Goal: Task Accomplishment & Management: Manage account settings

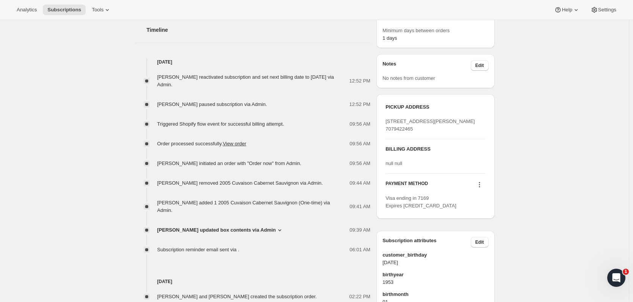
click at [93, 9] on span "Tools" at bounding box center [98, 10] width 12 height 6
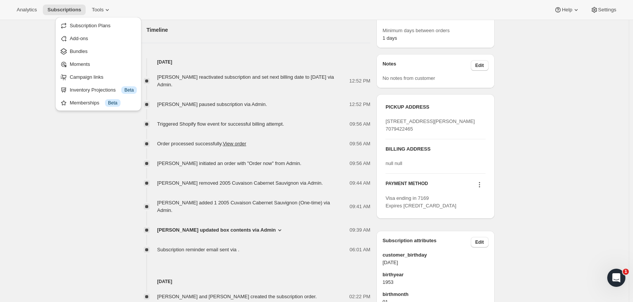
click at [73, 11] on span "Subscriptions" at bounding box center [64, 10] width 34 height 6
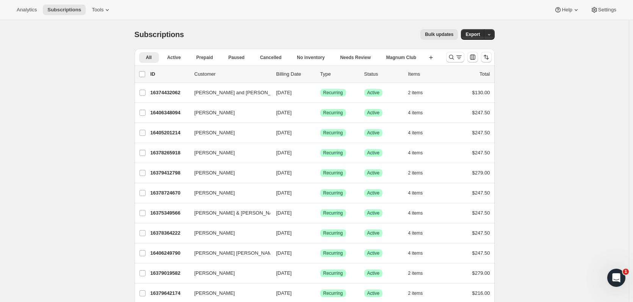
click at [450, 59] on icon "Search and filter results" at bounding box center [451, 57] width 8 height 8
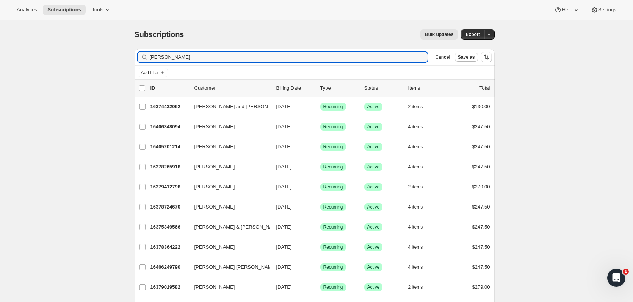
type input "[PERSON_NAME]"
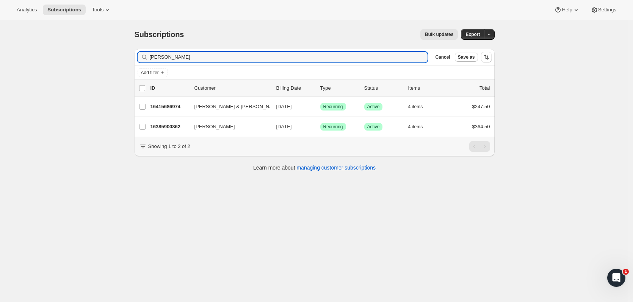
click at [177, 127] on p "16385900862" at bounding box center [169, 127] width 38 height 8
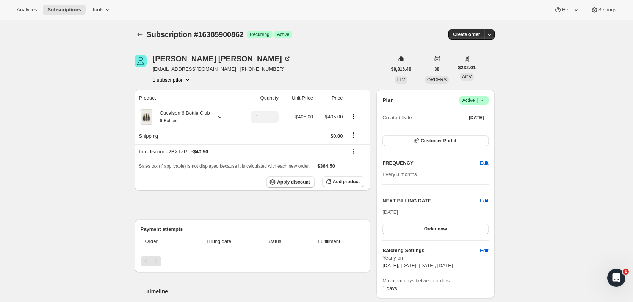
click at [481, 103] on icon at bounding box center [482, 101] width 8 height 8
click at [474, 127] on span "Cancel subscription" at bounding box center [476, 128] width 43 height 6
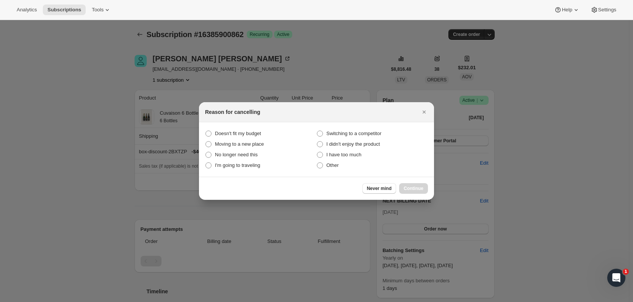
click at [240, 131] on span "Doesn't fit my budget" at bounding box center [238, 134] width 46 height 6
click at [206, 131] on budget "Doesn't fit my budget" at bounding box center [205, 131] width 0 height 0
radio budget "true"
click at [413, 187] on span "Continue" at bounding box center [414, 189] width 20 height 6
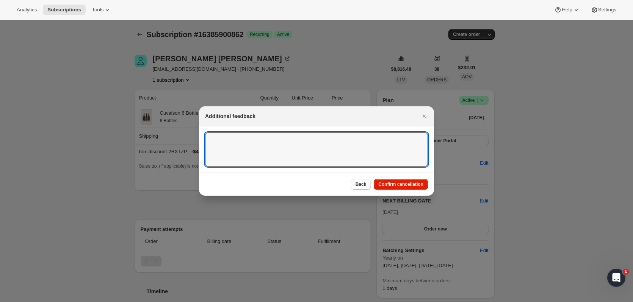
click at [324, 144] on textarea ":r134:" at bounding box center [316, 150] width 223 height 34
paste textarea "Hello, Unfortunately I missed this email [DATE] and was not expecting a new fee…"
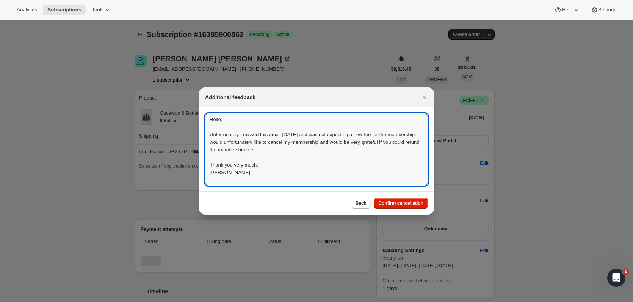
scroll to position [1, 0]
click at [208, 120] on textarea "Hello, Unfortunately I missed this email [DATE] and was not expecting a new fee…" at bounding box center [316, 150] width 223 height 72
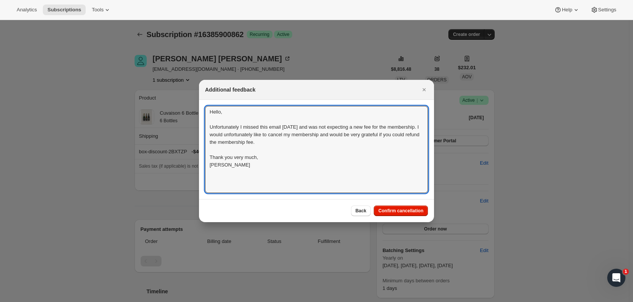
click at [208, 120] on textarea "Hello, Unfortunately I missed this email [DATE] and was not expecting a new fee…" at bounding box center [316, 149] width 223 height 87
click at [208, 116] on textarea "Hello, Unfortunately I missed this email [DATE] and was not expecting a new fee…" at bounding box center [316, 149] width 223 height 87
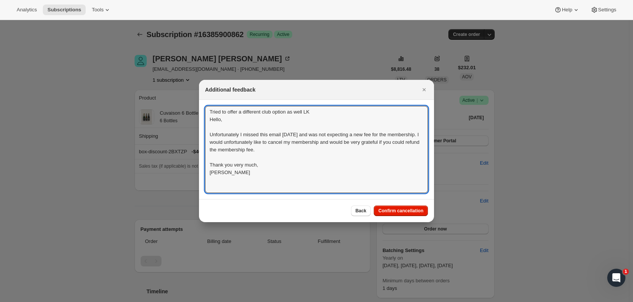
type textarea "Tried to offer a different club option as well LK Hello, Unfortunately I missed…"
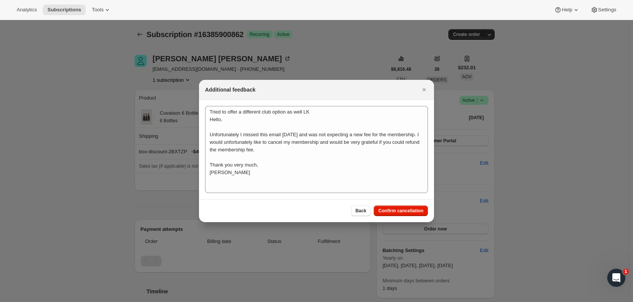
click at [406, 208] on span "Confirm cancellation" at bounding box center [400, 211] width 45 height 6
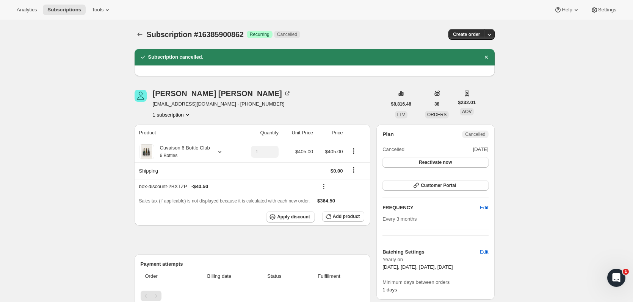
click at [63, 7] on span "Subscriptions" at bounding box center [64, 10] width 34 height 6
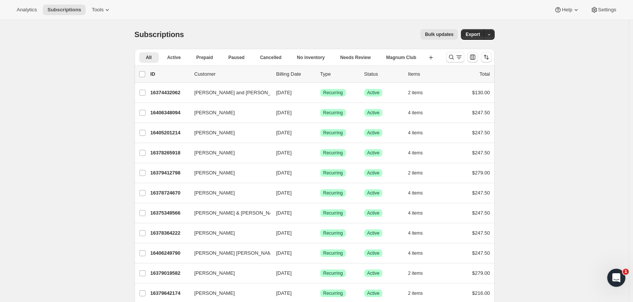
click at [454, 56] on icon "Search and filter results" at bounding box center [451, 57] width 8 height 8
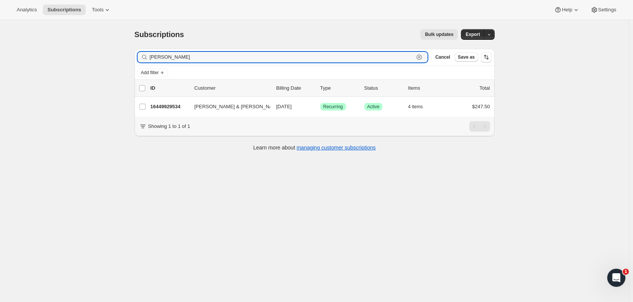
type input "[PERSON_NAME]"
click at [194, 105] on div "16449929534 [PERSON_NAME] & [PERSON_NAME] [DATE] Success Recurring Success Acti…" at bounding box center [320, 107] width 340 height 11
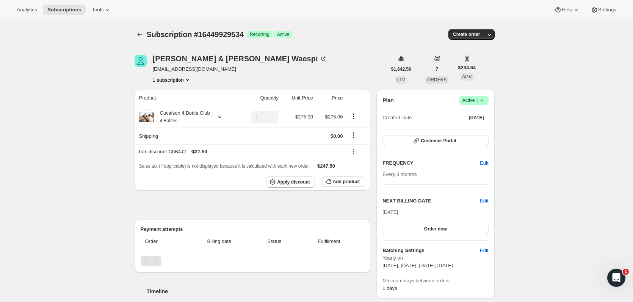
click at [468, 141] on button "Customer Portal" at bounding box center [435, 141] width 106 height 11
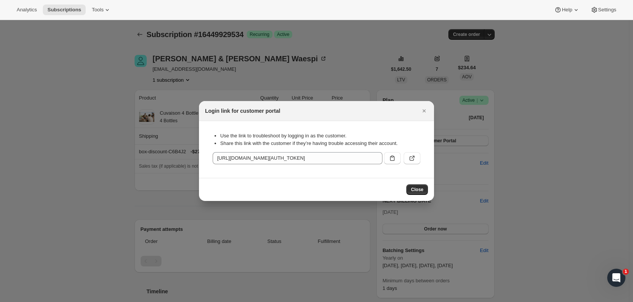
click at [427, 111] on icon "Close" at bounding box center [424, 111] width 8 height 8
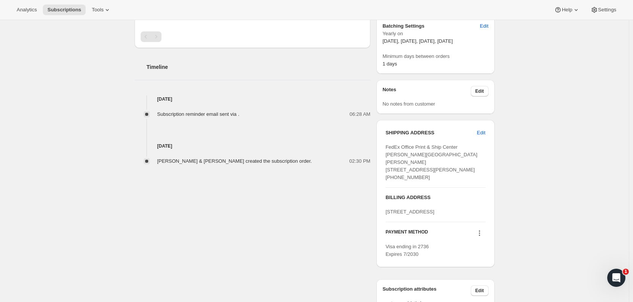
scroll to position [224, 0]
click at [483, 133] on span "Edit" at bounding box center [481, 134] width 8 height 8
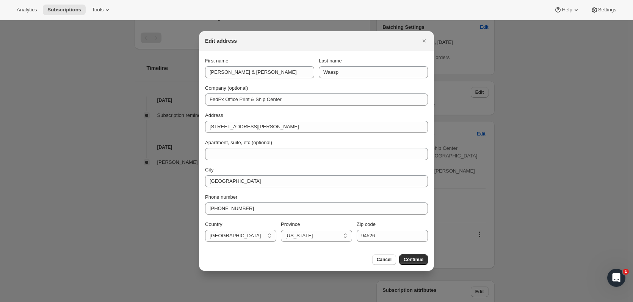
click at [386, 263] on button "Cancel" at bounding box center [384, 260] width 24 height 11
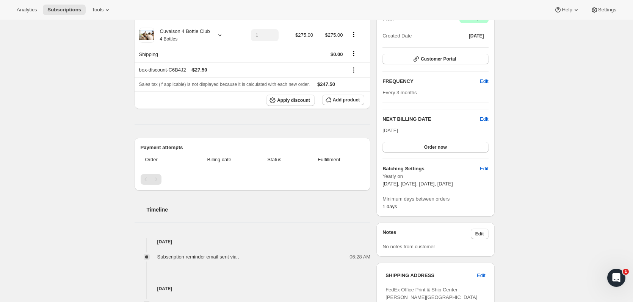
scroll to position [77, 0]
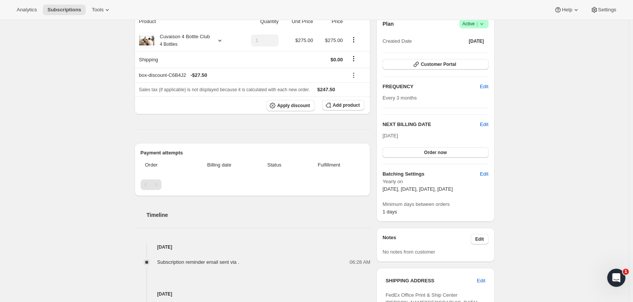
click at [50, 10] on span "Subscriptions" at bounding box center [64, 10] width 34 height 6
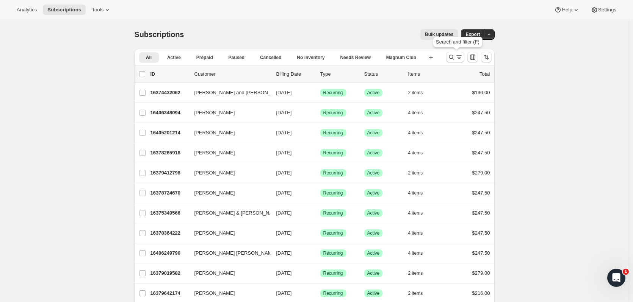
click at [455, 56] on icon "Search and filter results" at bounding box center [451, 57] width 8 height 8
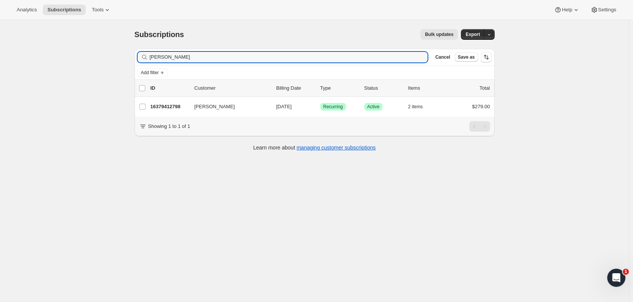
type input "[PERSON_NAME]"
click at [179, 106] on p "16379412798" at bounding box center [169, 107] width 38 height 8
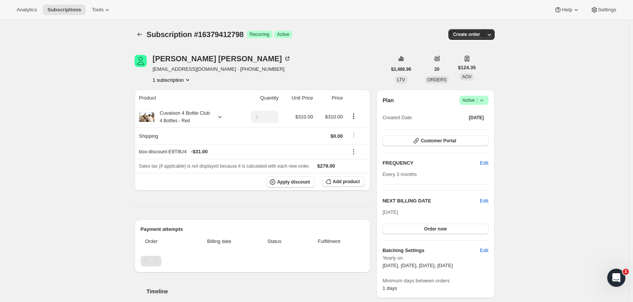
click at [483, 101] on icon at bounding box center [481, 101] width 3 height 2
click at [469, 130] on span "Cancel subscription" at bounding box center [476, 128] width 43 height 6
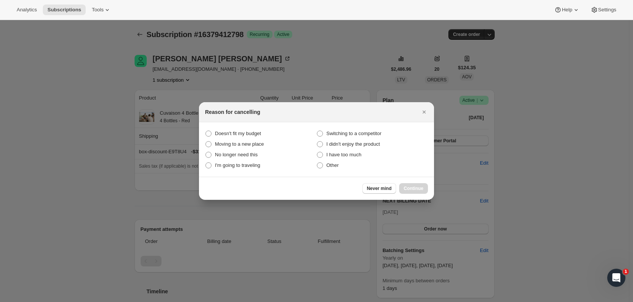
click at [258, 155] on span "No longer need this" at bounding box center [236, 155] width 43 height 6
click at [206, 152] on this "No longer need this" at bounding box center [205, 152] width 0 height 0
radio this "true"
click at [408, 188] on span "Continue" at bounding box center [414, 189] width 20 height 6
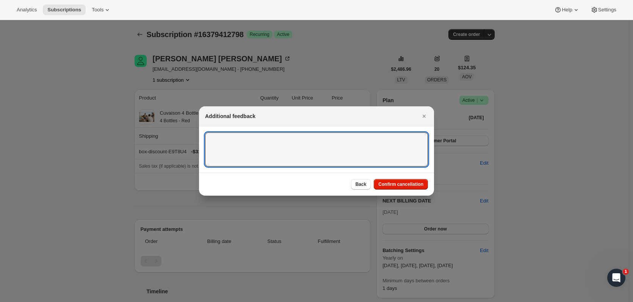
paste textarea "Hi [PERSON_NAME], Thank you for your help. I have really enjoyed my membership …"
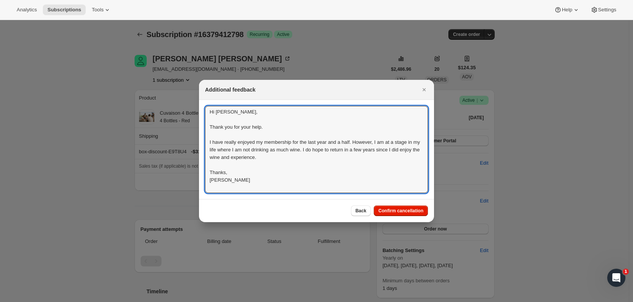
scroll to position [1, 0]
type textarea "Hi [PERSON_NAME], Thank you for your help. I have really enjoyed my membership …"
click at [397, 213] on span "Confirm cancellation" at bounding box center [400, 211] width 45 height 6
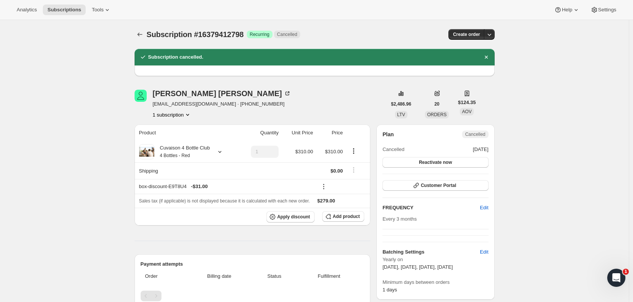
click at [49, 10] on span "Subscriptions" at bounding box center [64, 10] width 34 height 6
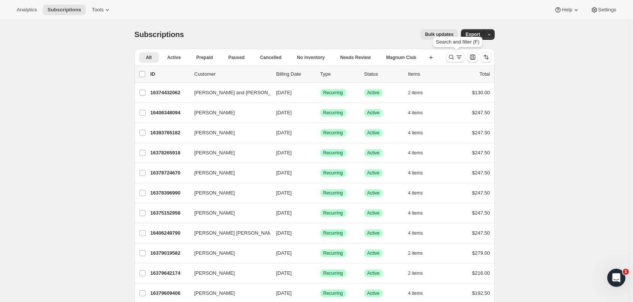
click at [452, 57] on icon "Search and filter results" at bounding box center [451, 57] width 8 height 8
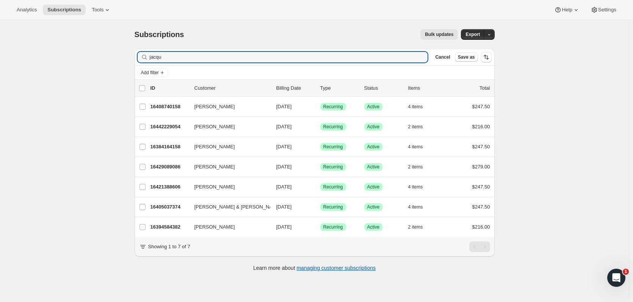
type input "jacqu"
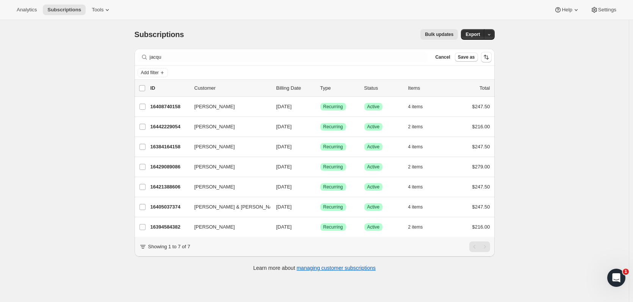
click at [183, 127] on p "16442229054" at bounding box center [169, 127] width 38 height 8
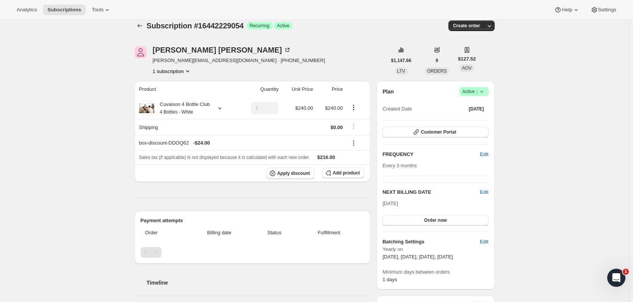
scroll to position [5, 0]
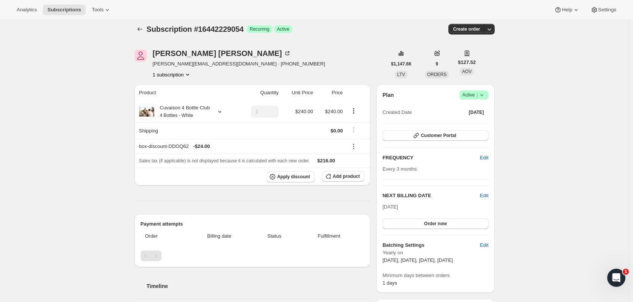
click at [141, 30] on icon "Subscriptions" at bounding box center [140, 29] width 8 height 8
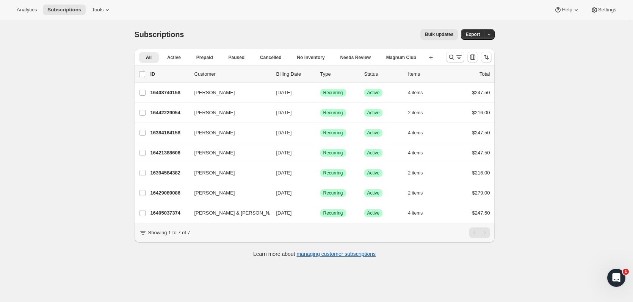
click at [183, 112] on p "16442229054" at bounding box center [169, 113] width 38 height 8
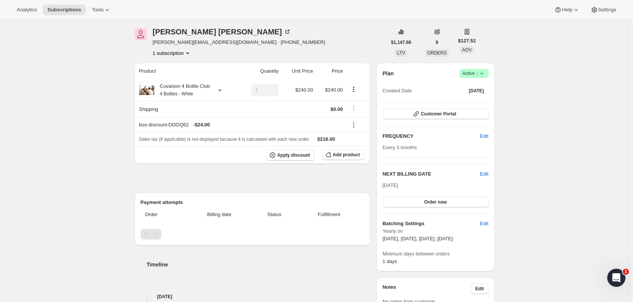
scroll to position [9, 0]
